Goal: Navigation & Orientation: Find specific page/section

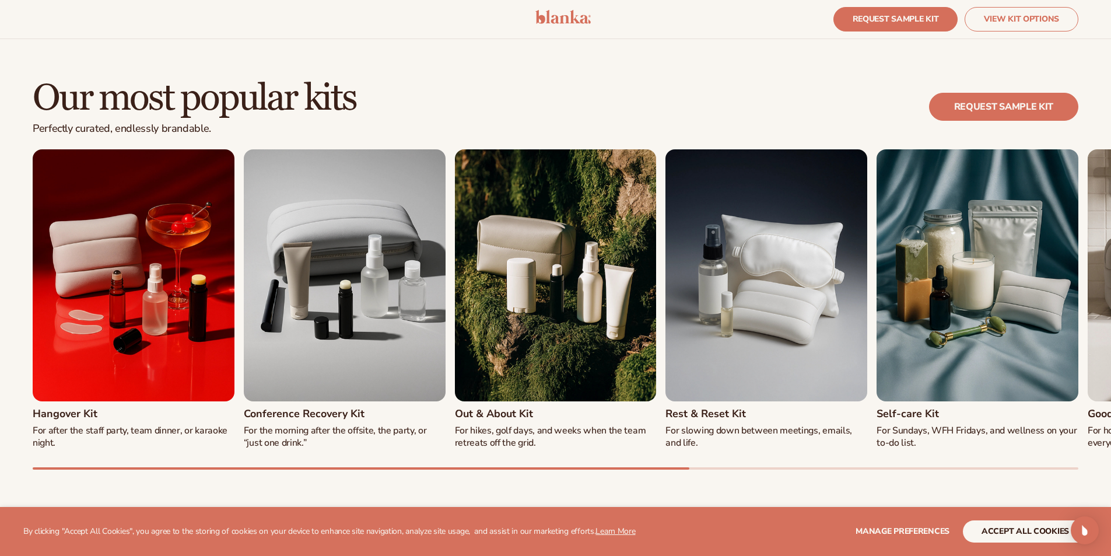
scroll to position [1257, 0]
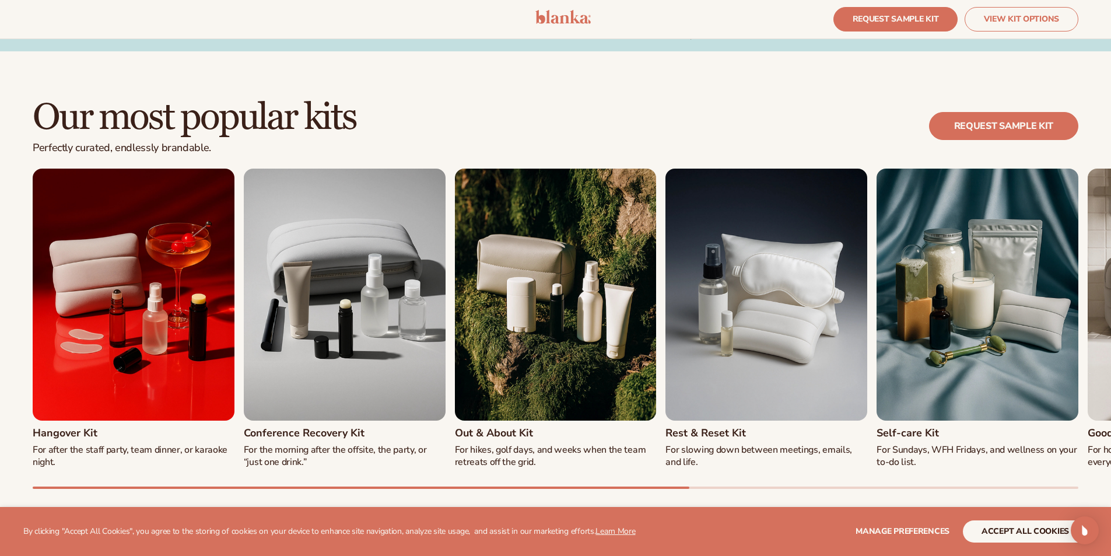
drag, startPoint x: 570, startPoint y: 152, endPoint x: 374, endPoint y: 151, distance: 196.5
click at [374, 151] on div "Our most popular kits Perfectly curated, endlessly brandable. REQUEST SAMPLE KIT" at bounding box center [555, 133] width 1045 height 71
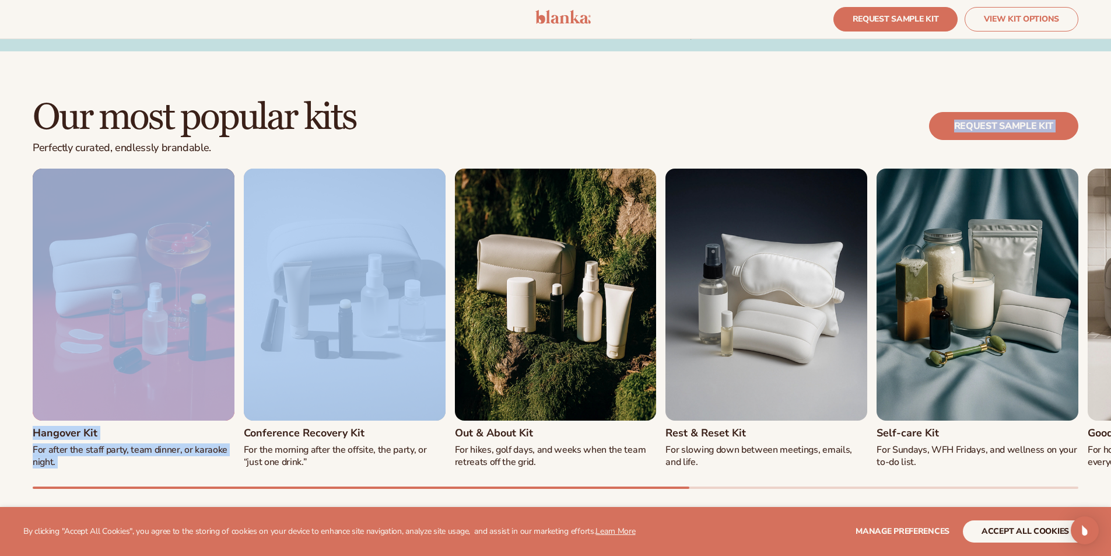
drag, startPoint x: 564, startPoint y: 167, endPoint x: 485, endPoint y: 256, distance: 119.4
click at [294, 185] on div "Our most popular kits Perfectly curated, endlessly brandable. REQUEST SAMPLE KI…" at bounding box center [555, 293] width 1111 height 391
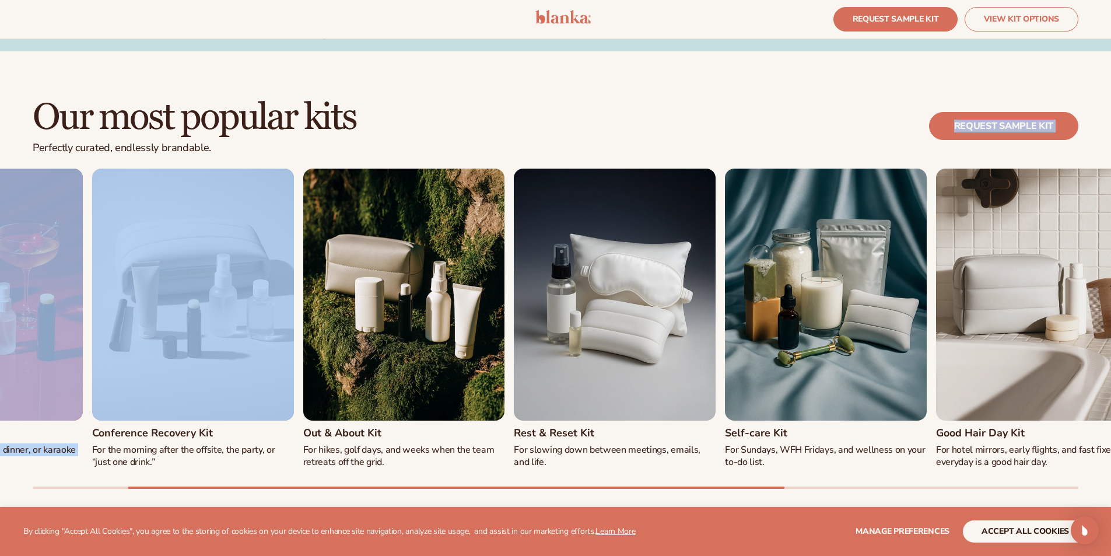
click at [505, 410] on img "3 / 8" at bounding box center [404, 295] width 202 height 252
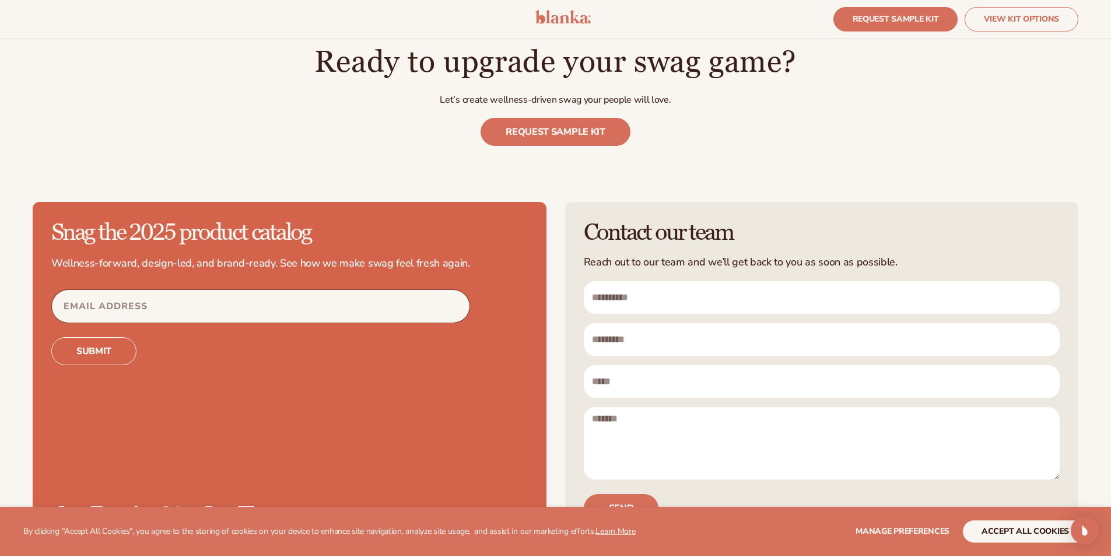
scroll to position [3531, 0]
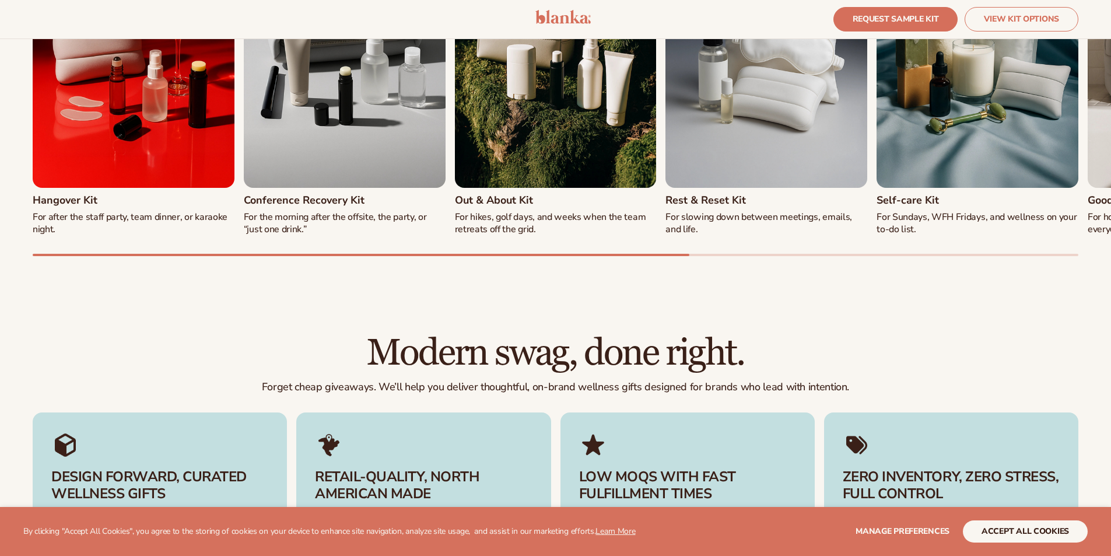
scroll to position [1490, 0]
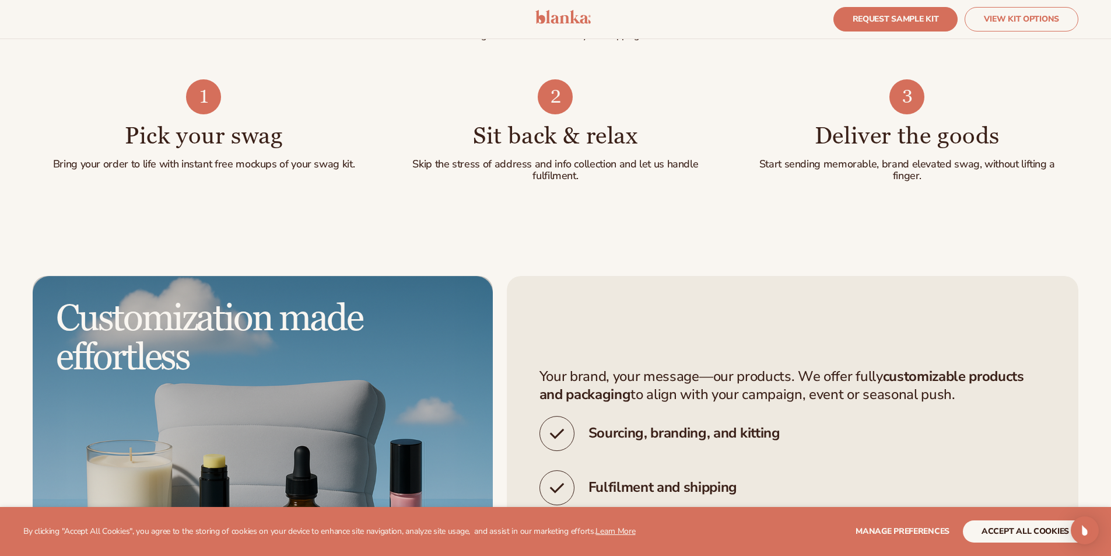
scroll to position [3531, 0]
